Goal: Information Seeking & Learning: Learn about a topic

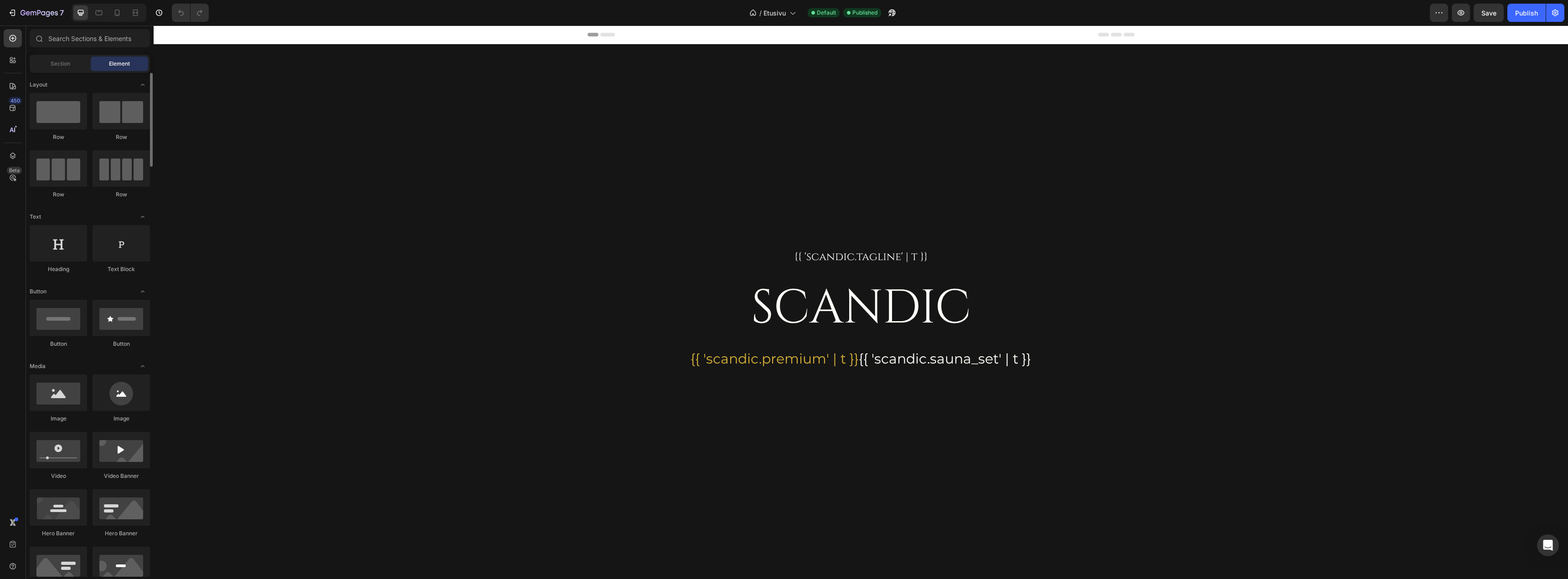
scroll to position [46, 0]
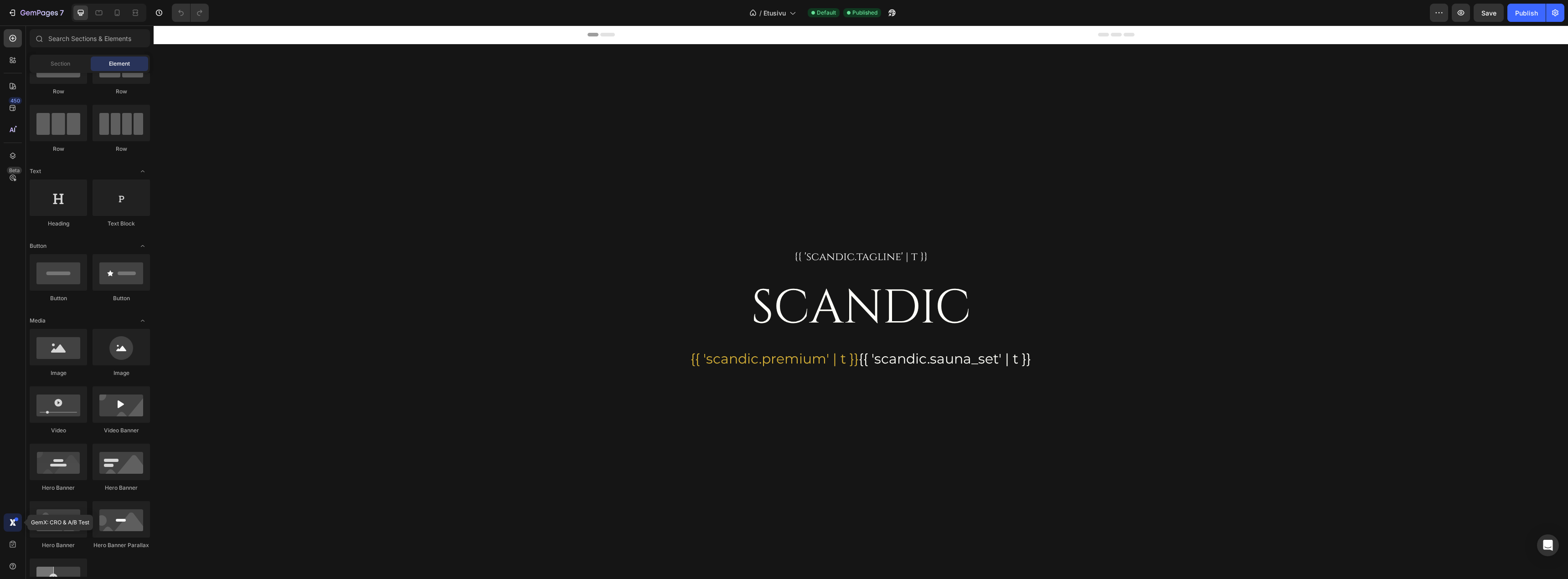
click at [13, 524] on icon at bounding box center [14, 524] width 3 height 3
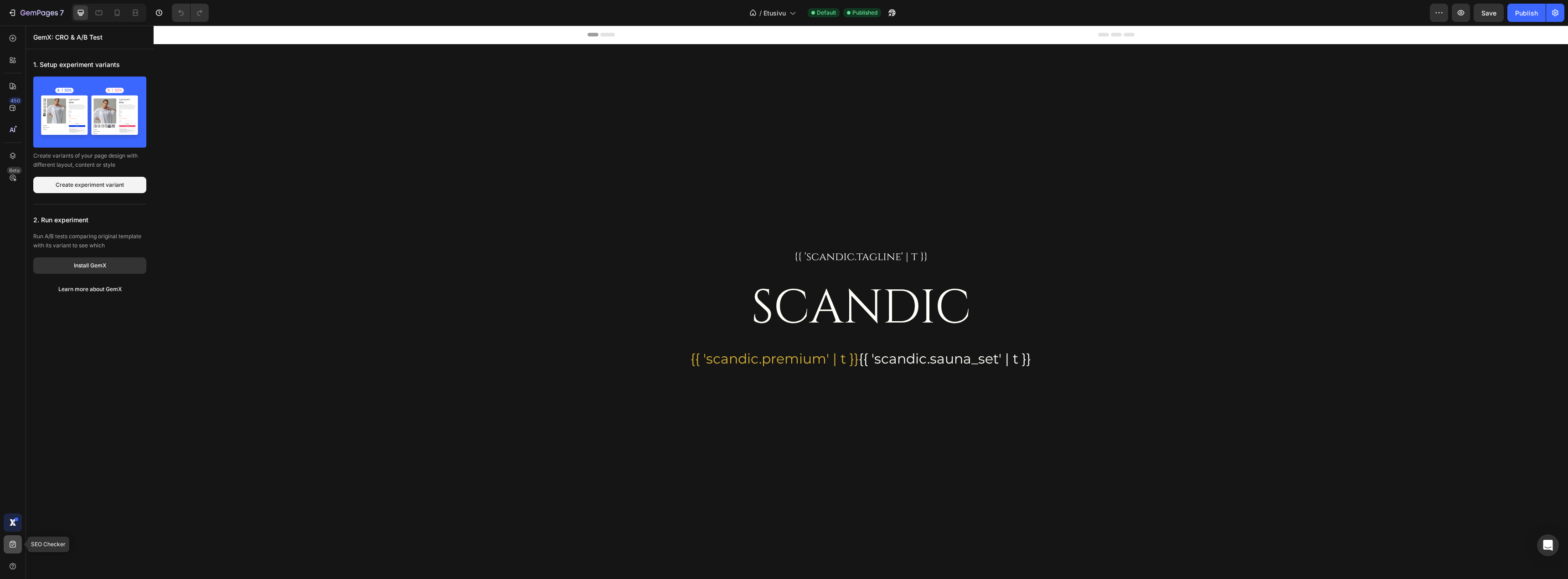
click at [12, 538] on div at bounding box center [13, 544] width 18 height 18
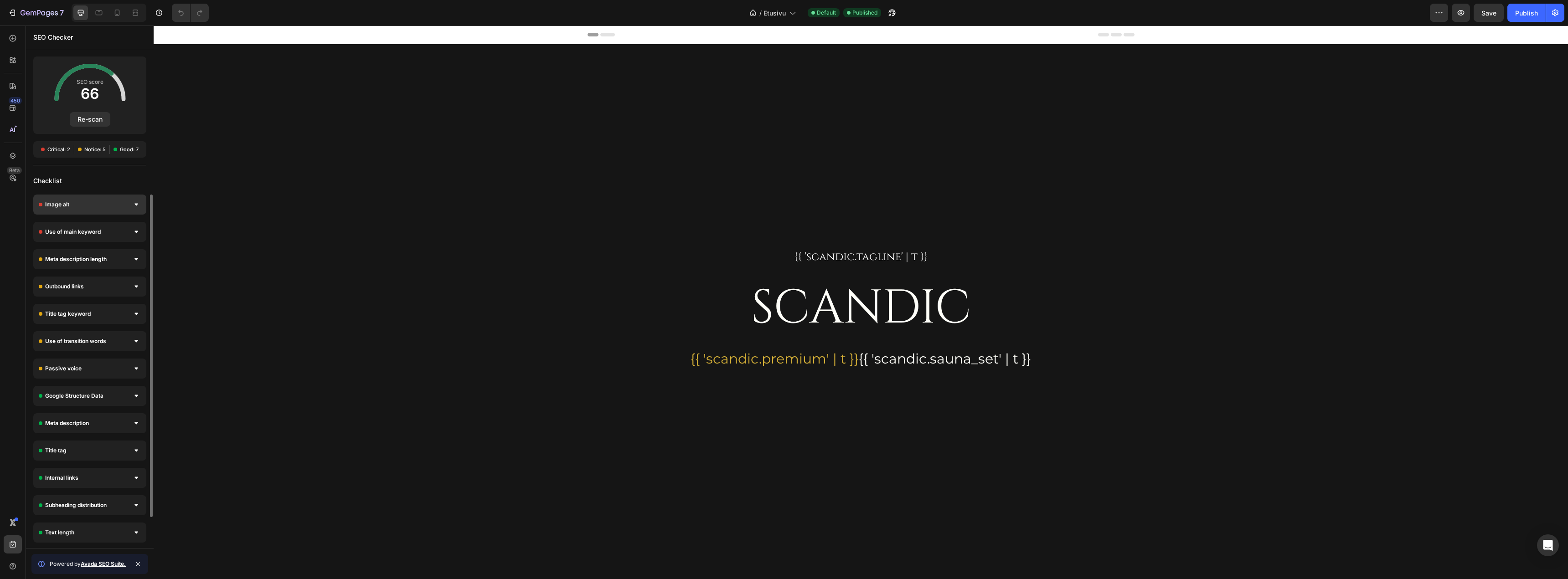
click at [137, 204] on icon at bounding box center [136, 205] width 4 height 2
click at [125, 311] on div "Use of main keyword" at bounding box center [90, 314] width 113 height 20
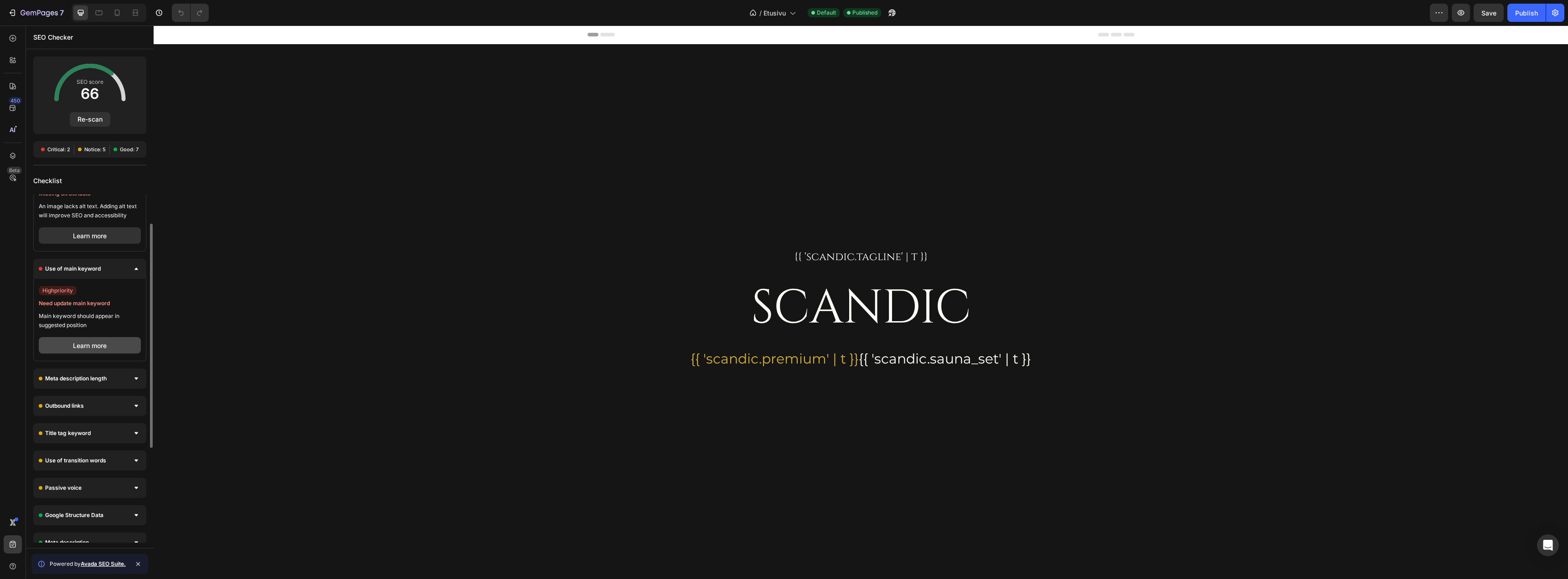
click at [96, 345] on button "Learn more" at bounding box center [90, 345] width 102 height 16
click at [111, 233] on div "Meta description length" at bounding box center [90, 241] width 113 height 20
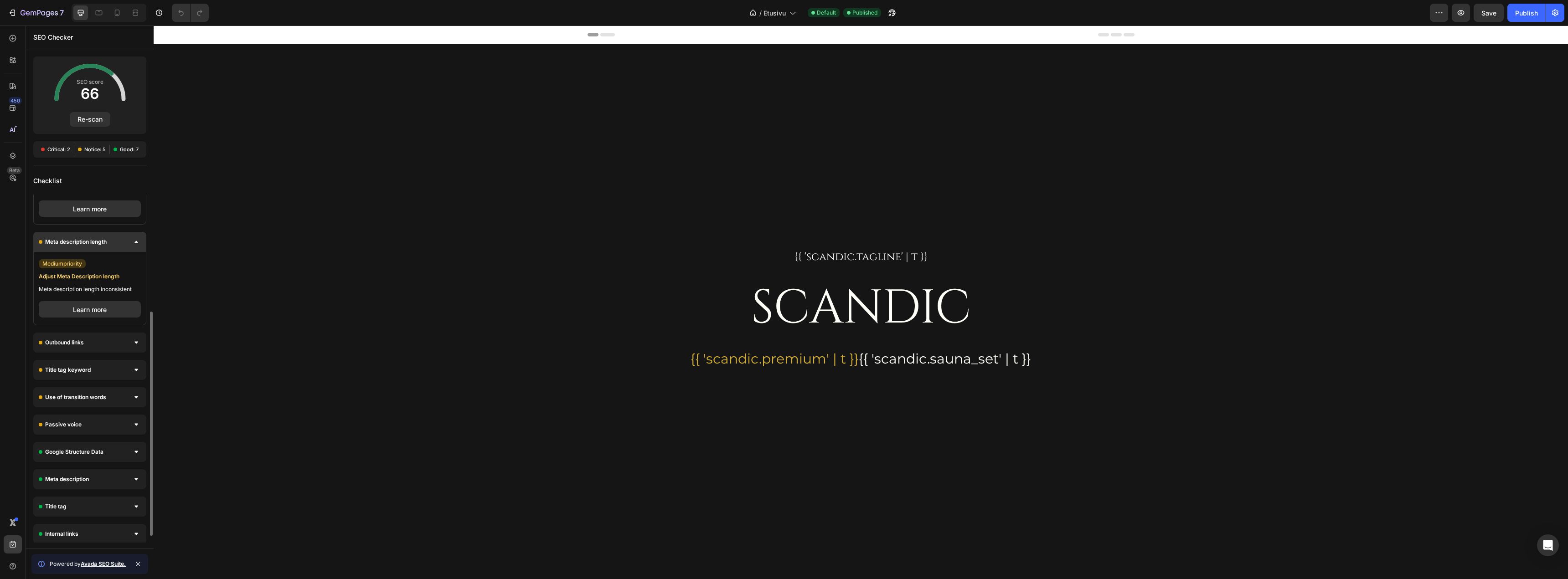
click at [110, 240] on div "Meta description length" at bounding box center [90, 241] width 113 height 20
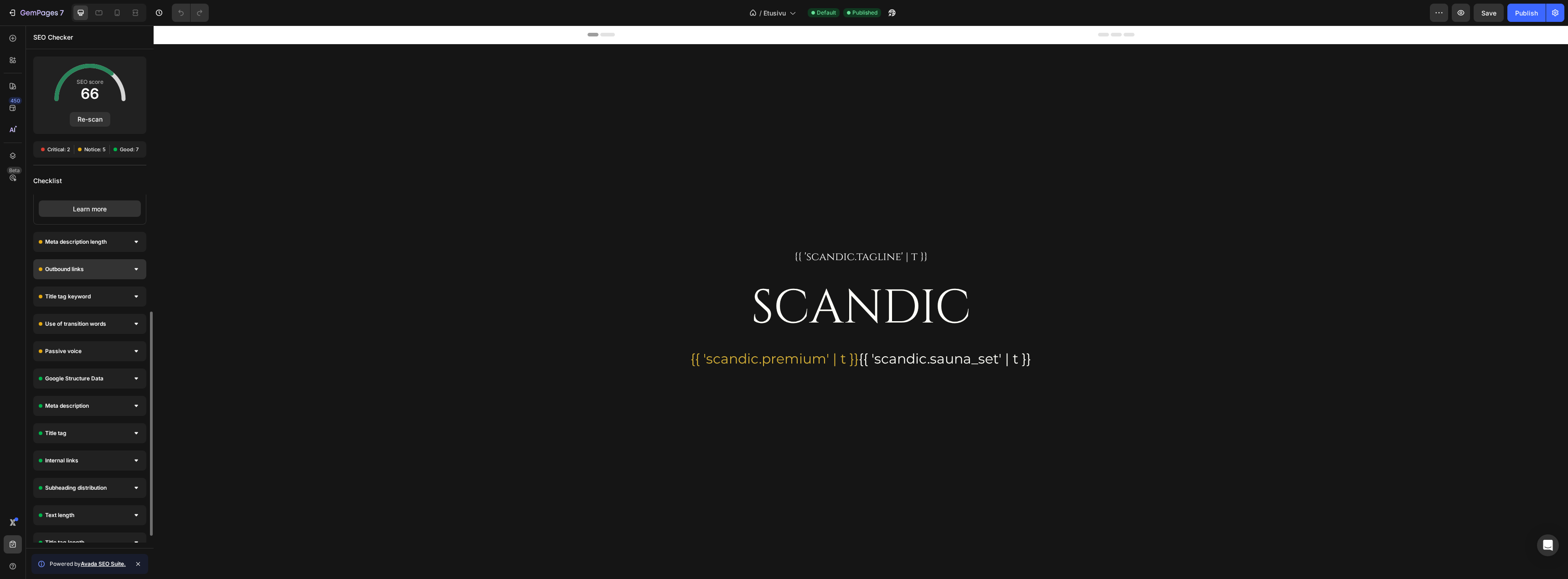
click at [102, 269] on div "Outbound links" at bounding box center [90, 269] width 113 height 20
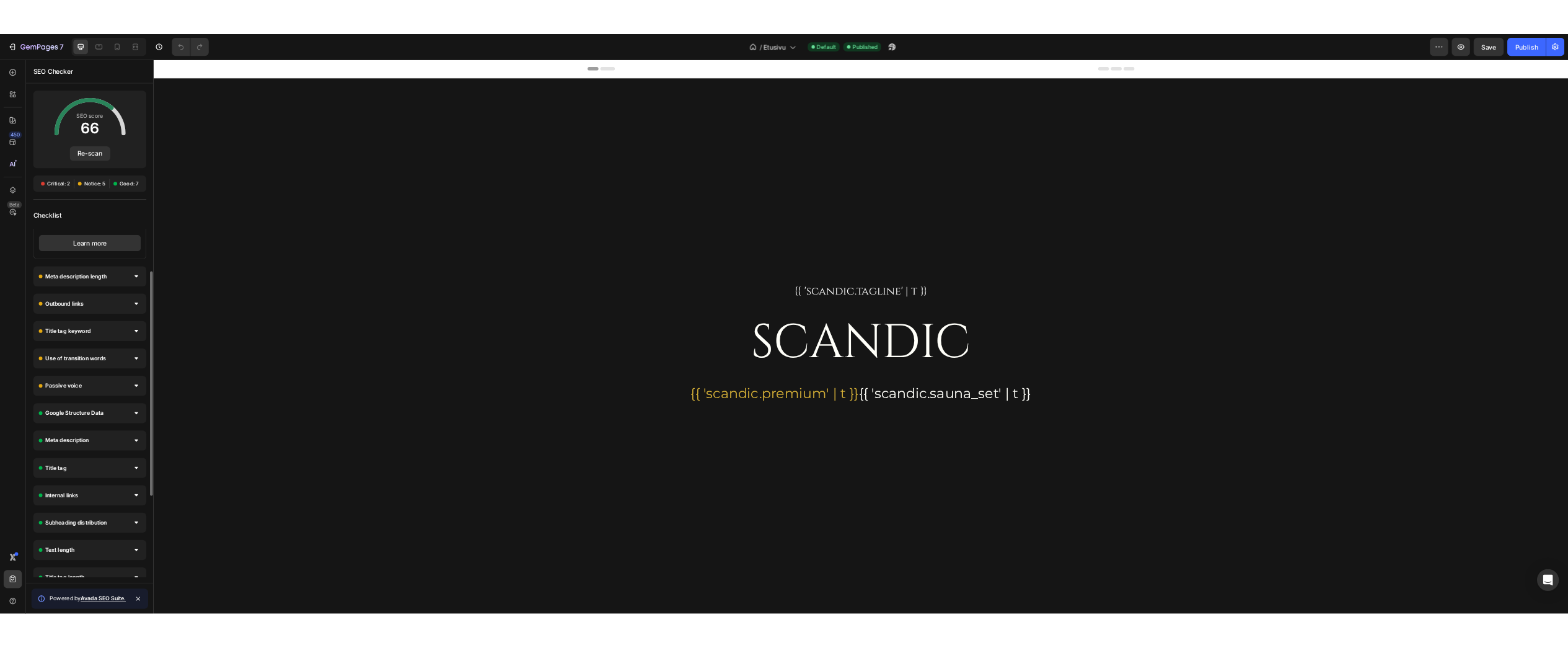
scroll to position [0, 0]
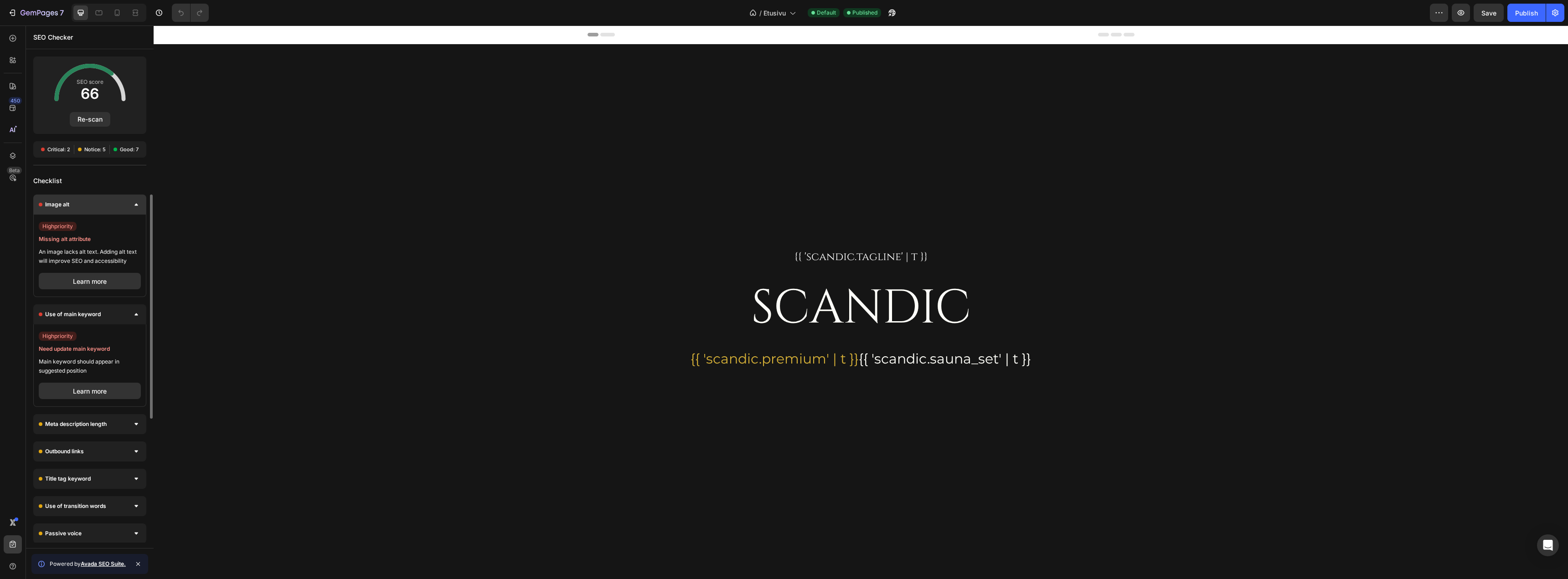
click at [141, 204] on div at bounding box center [136, 204] width 9 height 9
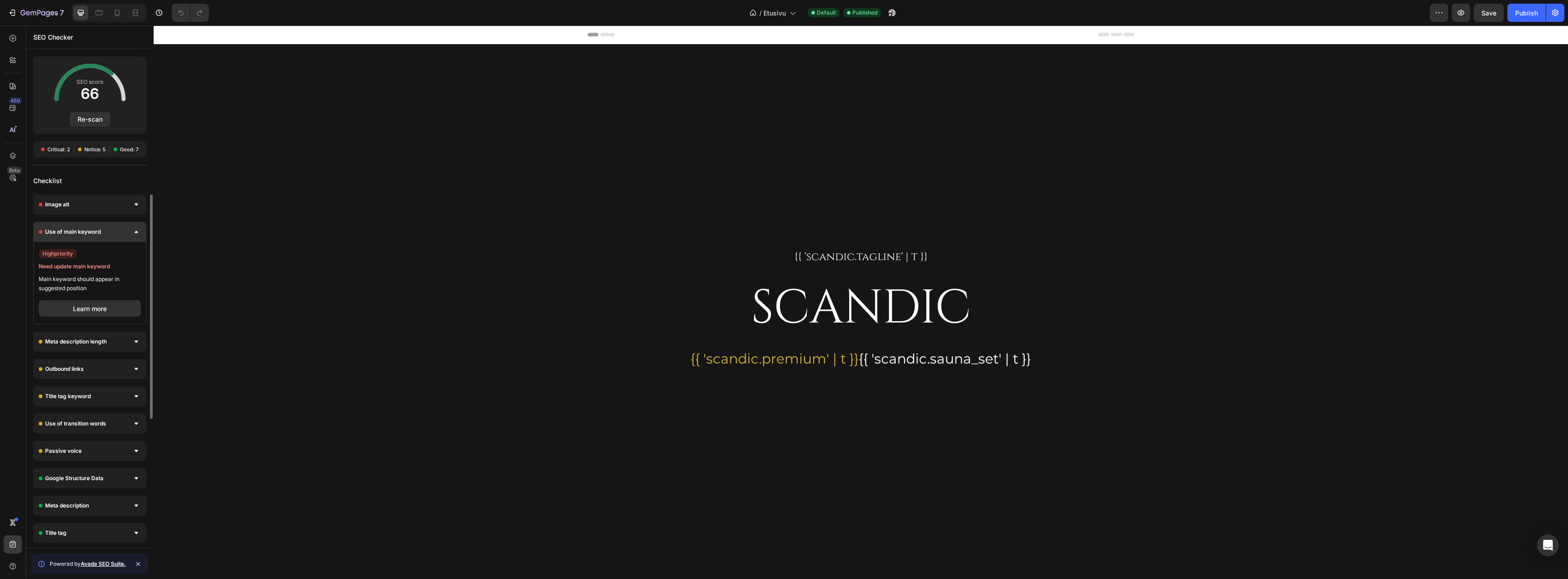
click at [128, 235] on div "Use of main keyword" at bounding box center [90, 232] width 113 height 20
click at [127, 180] on div "Checklist" at bounding box center [90, 181] width 128 height 16
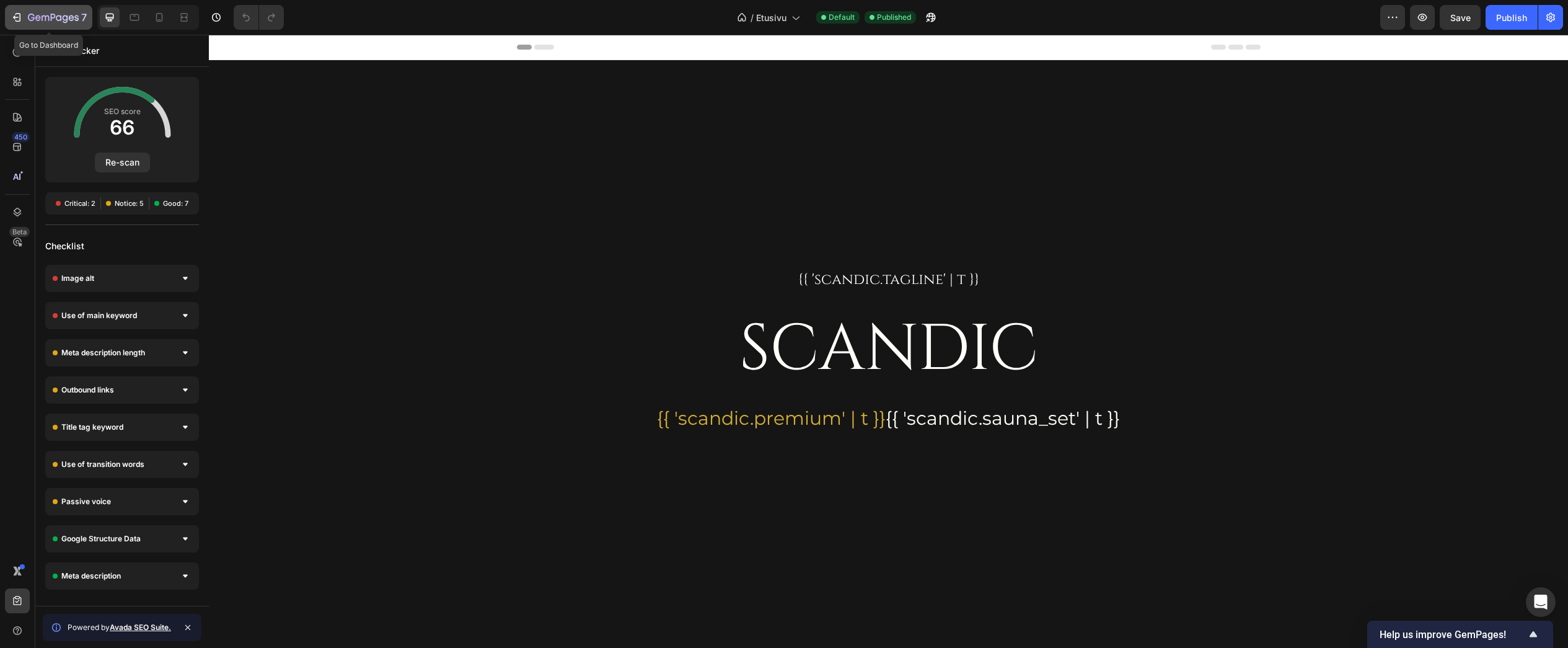
click at [38, 6] on button "7" at bounding box center [49, 17] width 88 height 25
